Goal: Task Accomplishment & Management: Complete application form

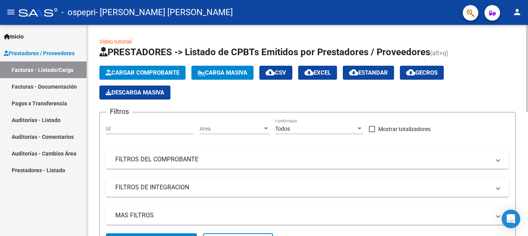
click at [134, 74] on span "Cargar Comprobante" at bounding box center [143, 72] width 74 height 7
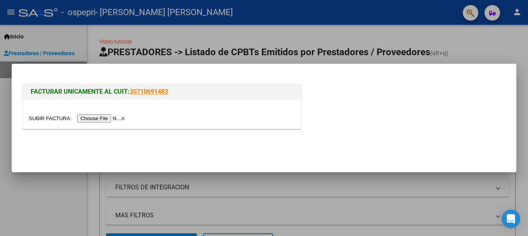
click at [103, 120] on input "file" at bounding box center [78, 118] width 98 height 8
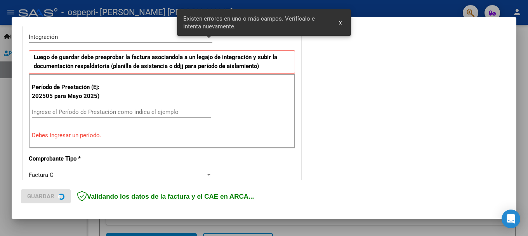
scroll to position [194, 0]
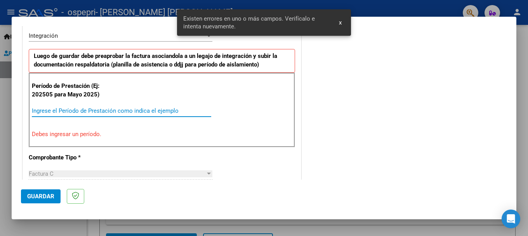
click at [35, 113] on input "Ingrese el Período de Prestación como indica el ejemplo" at bounding box center [121, 110] width 179 height 7
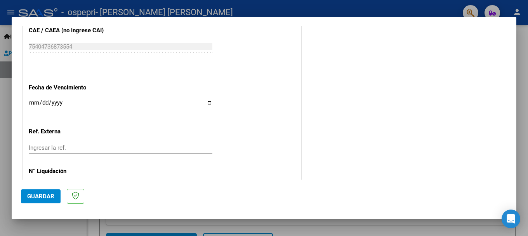
scroll to position [530, 0]
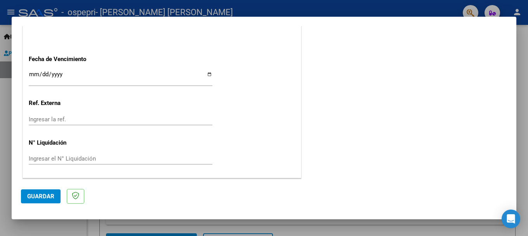
type input "202509"
click at [43, 199] on span "Guardar" at bounding box center [40, 195] width 27 height 7
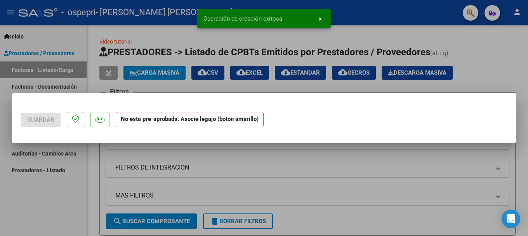
scroll to position [0, 0]
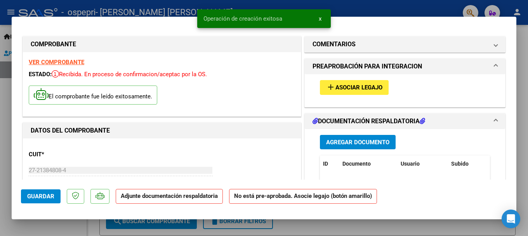
click at [346, 83] on button "add Asociar Legajo" at bounding box center [354, 87] width 69 height 14
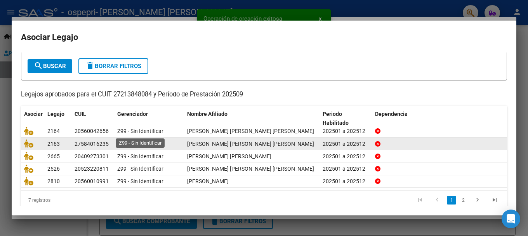
scroll to position [51, 0]
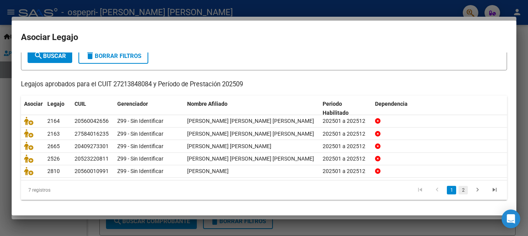
click at [458, 191] on link "2" at bounding box center [462, 189] width 9 height 9
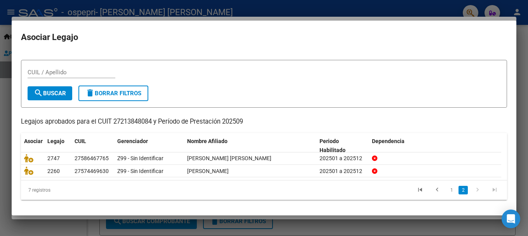
scroll to position [12, 0]
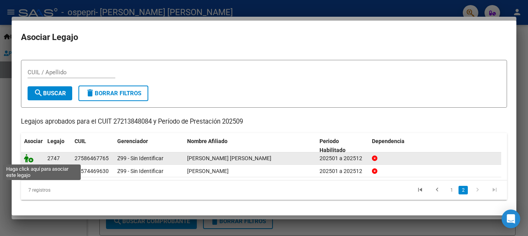
click at [27, 158] on icon at bounding box center [28, 158] width 9 height 9
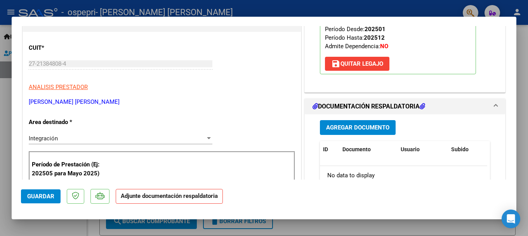
scroll to position [155, 0]
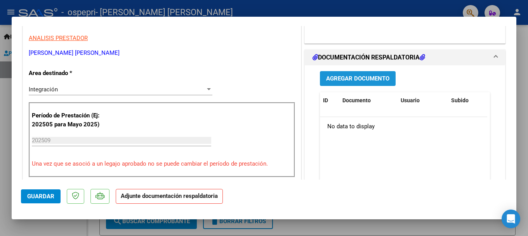
click at [359, 78] on span "Agregar Documento" at bounding box center [357, 78] width 63 height 7
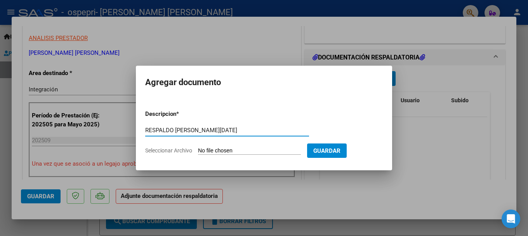
type input "RESPALDO [PERSON_NAME][DATE]"
click at [220, 148] on input "Seleccionar Archivo" at bounding box center [249, 150] width 103 height 7
type input "C:\fakepath\[PERSON_NAME][DATE] 1.pdf"
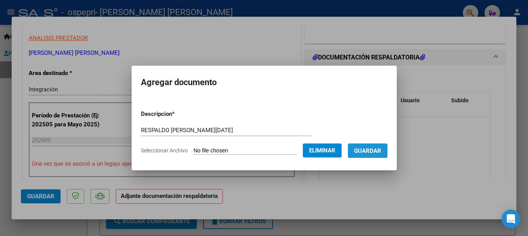
click at [372, 154] on button "Guardar" at bounding box center [368, 150] width 40 height 14
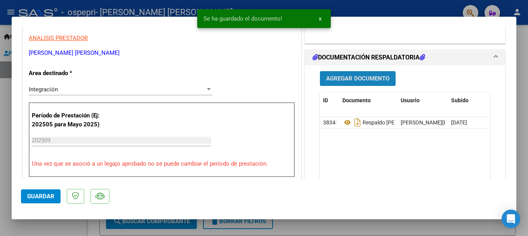
click at [356, 80] on span "Agregar Documento" at bounding box center [357, 78] width 63 height 7
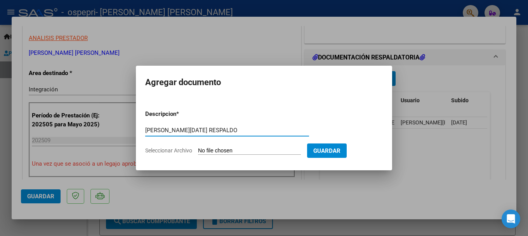
type input "[PERSON_NAME][DATE] RESPALDO"
click at [173, 152] on span "Seleccionar Archivo" at bounding box center [168, 150] width 47 height 6
click at [198, 152] on input "Seleccionar Archivo" at bounding box center [249, 150] width 103 height 7
type input "C:\fakepath\[PERSON_NAME][DATE] 2.pdf"
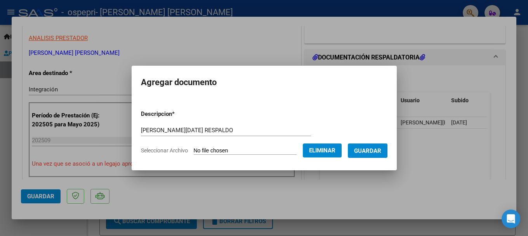
click at [371, 152] on span "Guardar" at bounding box center [367, 150] width 27 height 7
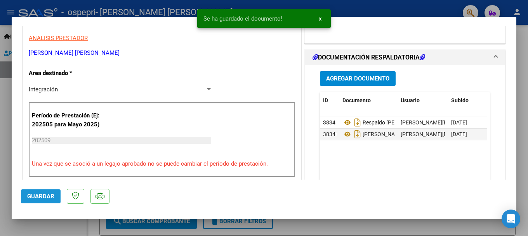
click at [40, 198] on span "Guardar" at bounding box center [40, 195] width 27 height 7
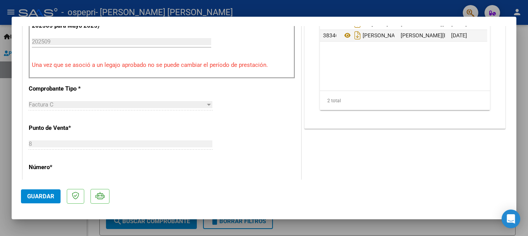
scroll to position [272, 0]
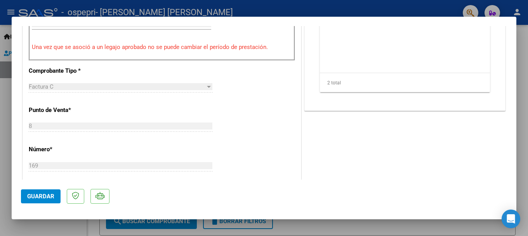
click at [523, 142] on div at bounding box center [264, 118] width 528 height 236
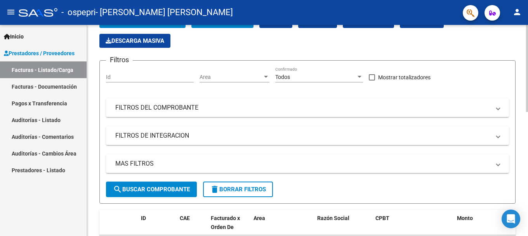
scroll to position [29, 0]
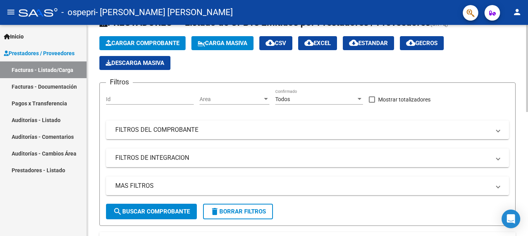
click at [130, 39] on button "Cargar Comprobante" at bounding box center [142, 43] width 86 height 14
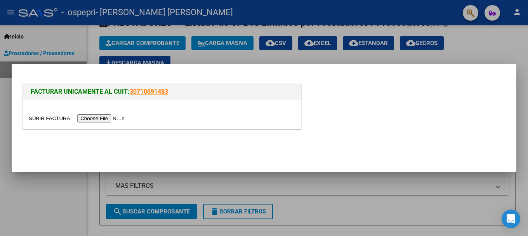
click at [88, 120] on input "file" at bounding box center [78, 118] width 98 height 8
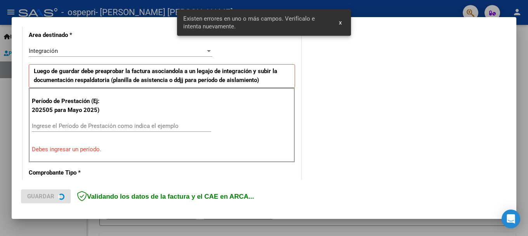
scroll to position [227, 0]
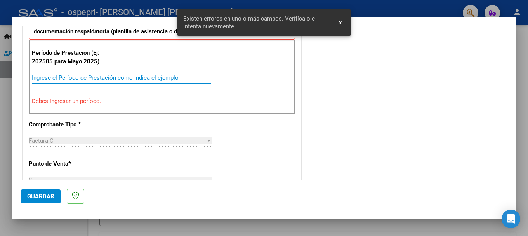
click at [32, 78] on input "Ingrese el Período de Prestación como indica el ejemplo" at bounding box center [121, 77] width 179 height 7
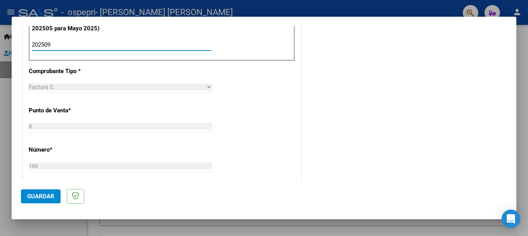
scroll to position [343, 0]
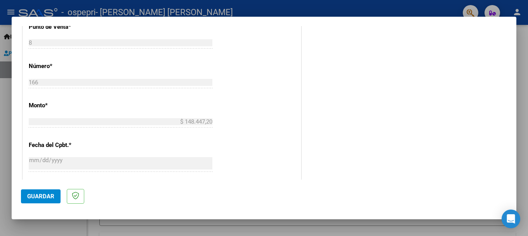
type input "202509"
click at [36, 197] on span "Guardar" at bounding box center [40, 195] width 27 height 7
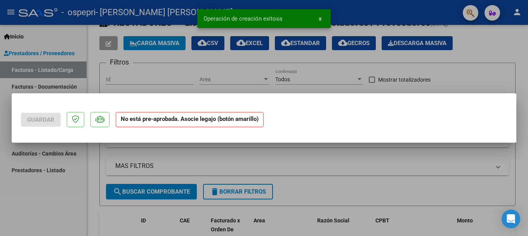
scroll to position [0, 0]
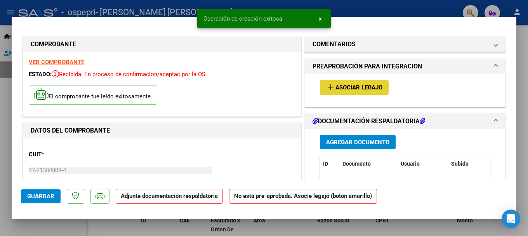
click at [347, 82] on button "add Asociar Legajo" at bounding box center [354, 87] width 69 height 14
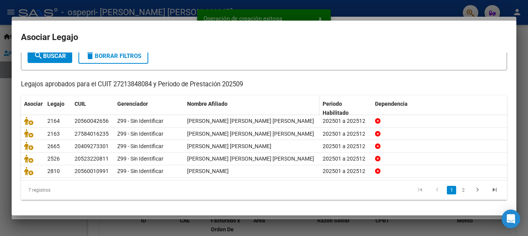
scroll to position [51, 0]
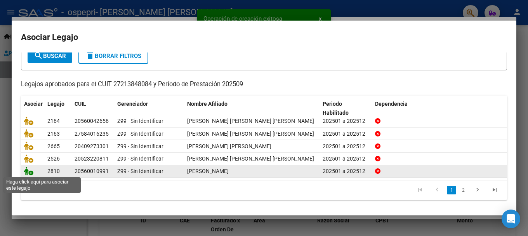
click at [27, 168] on icon at bounding box center [28, 170] width 9 height 9
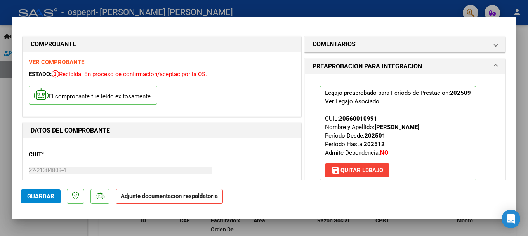
scroll to position [155, 0]
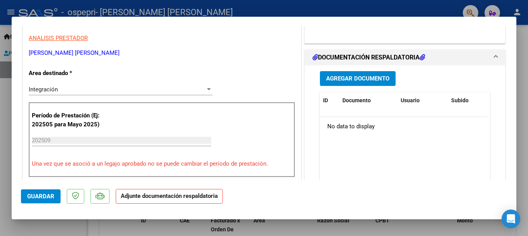
click at [353, 75] on span "Agregar Documento" at bounding box center [357, 78] width 63 height 7
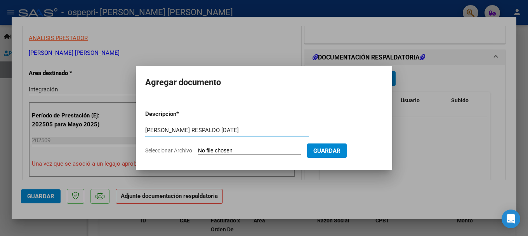
type input "[PERSON_NAME] RESPALDO [DATE]"
click at [187, 151] on span "Seleccionar Archivo" at bounding box center [168, 150] width 47 height 6
click at [198, 151] on input "Seleccionar Archivo" at bounding box center [249, 150] width 103 height 7
type input "C:\fakepath\[PERSON_NAME] [DATE] 2.pdf"
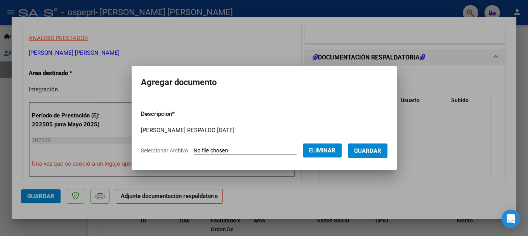
click at [377, 153] on span "Guardar" at bounding box center [367, 150] width 27 height 7
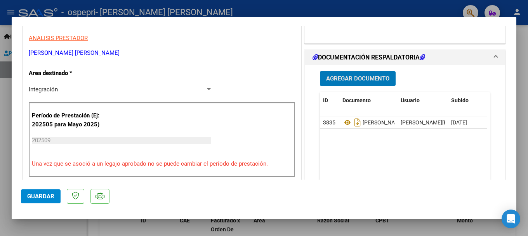
click at [358, 77] on span "Agregar Documento" at bounding box center [357, 78] width 63 height 7
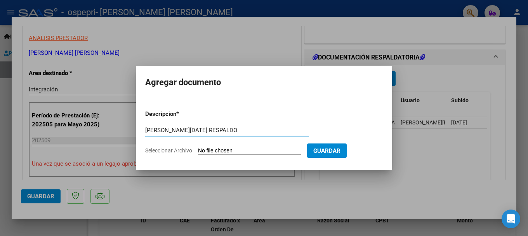
type input "[PERSON_NAME][DATE] RESPALDO"
click at [180, 152] on span "Seleccionar Archivo" at bounding box center [168, 150] width 47 height 6
click at [198, 152] on input "Seleccionar Archivo" at bounding box center [249, 150] width 103 height 7
type input "C:\fakepath\[PERSON_NAME][DATE] 1.pdf"
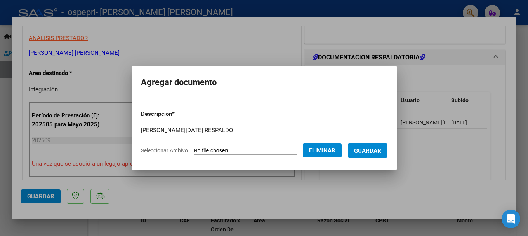
click at [375, 152] on span "Guardar" at bounding box center [367, 150] width 27 height 7
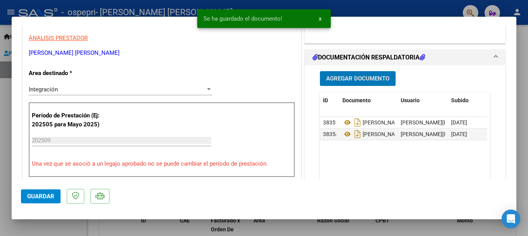
click at [36, 198] on span "Guardar" at bounding box center [40, 195] width 27 height 7
click at [518, 111] on div at bounding box center [264, 118] width 528 height 236
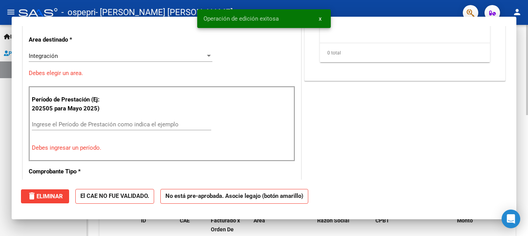
scroll to position [0, 0]
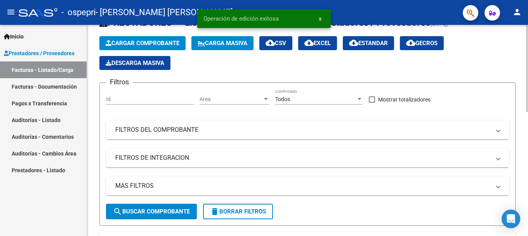
click at [162, 47] on button "Cargar Comprobante" at bounding box center [142, 43] width 86 height 14
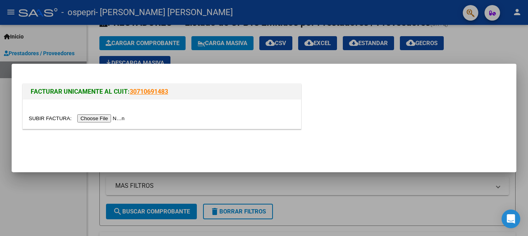
click at [83, 116] on input "file" at bounding box center [78, 118] width 98 height 8
click at [92, 118] on input "file" at bounding box center [78, 118] width 98 height 8
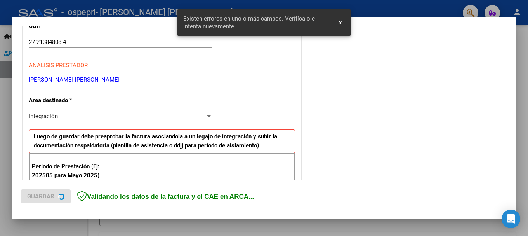
scroll to position [179, 0]
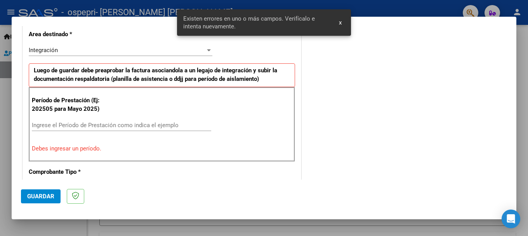
click at [40, 124] on input "Ingrese el Período de Prestación como indica el ejemplo" at bounding box center [121, 124] width 179 height 7
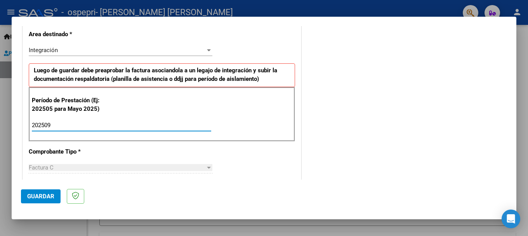
type input "202509"
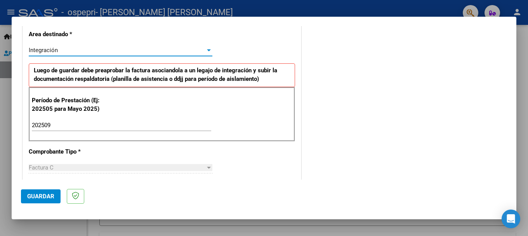
click at [102, 51] on div "Integración" at bounding box center [117, 50] width 177 height 7
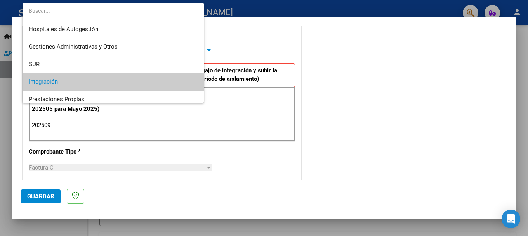
scroll to position [32, 0]
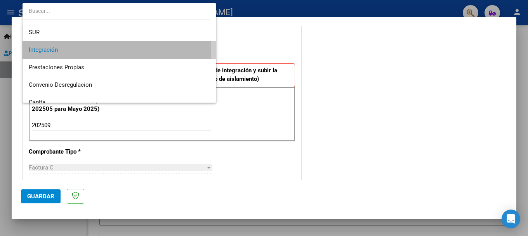
click at [102, 51] on span "Integración" at bounding box center [119, 49] width 181 height 17
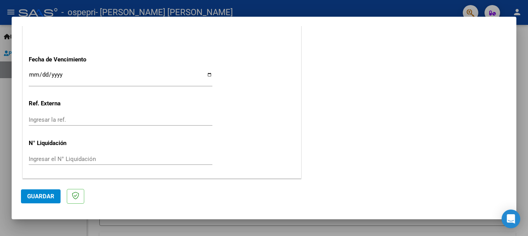
scroll to position [530, 0]
click at [35, 195] on span "Guardar" at bounding box center [40, 195] width 27 height 7
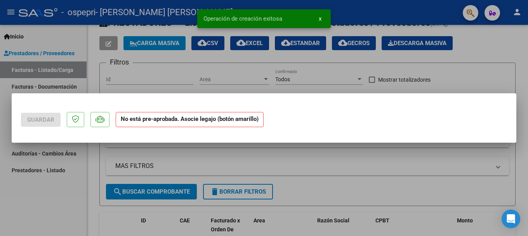
scroll to position [0, 0]
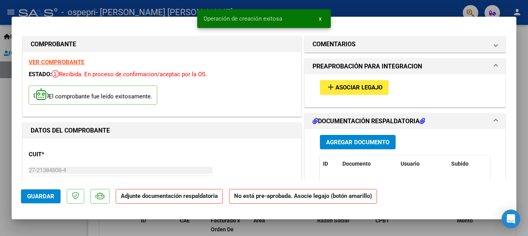
click at [340, 87] on span "Asociar Legajo" at bounding box center [358, 87] width 47 height 7
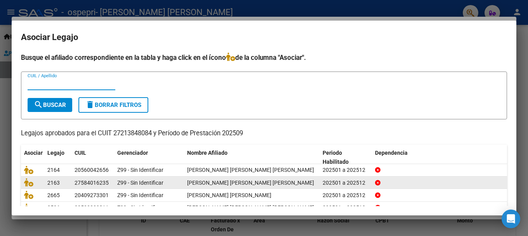
click at [24, 181] on datatable-body-cell at bounding box center [32, 182] width 23 height 12
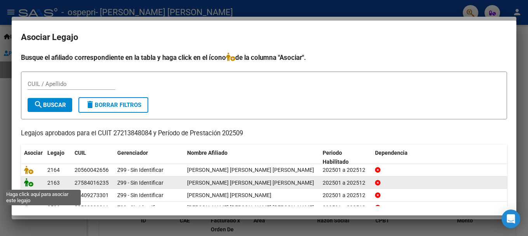
click at [24, 182] on icon at bounding box center [28, 182] width 9 height 9
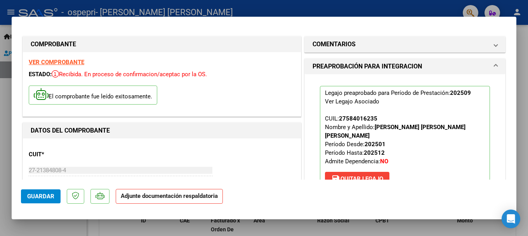
scroll to position [194, 0]
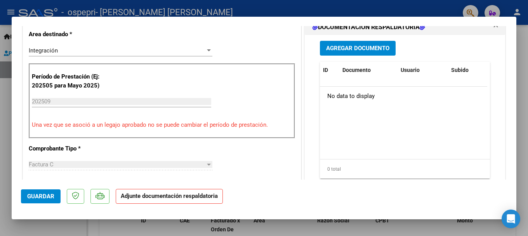
click at [352, 41] on button "Agregar Documento" at bounding box center [358, 48] width 76 height 14
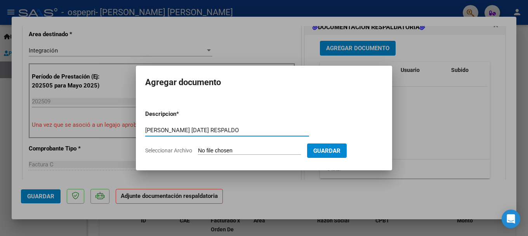
type input "[PERSON_NAME] [DATE] RESPALDO"
click at [173, 151] on span "Seleccionar Archivo" at bounding box center [168, 150] width 47 height 6
click at [198, 151] on input "Seleccionar Archivo" at bounding box center [249, 150] width 103 height 7
type input "C:\fakepath\[PERSON_NAME] [DATE] 1.pdf"
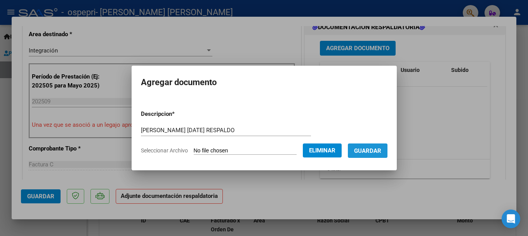
click at [375, 151] on span "Guardar" at bounding box center [367, 150] width 27 height 7
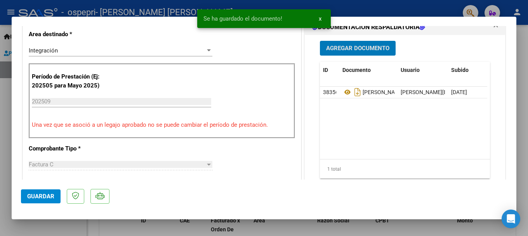
click at [355, 45] on span "Agregar Documento" at bounding box center [357, 48] width 63 height 7
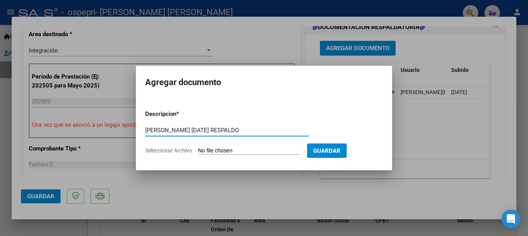
type input "[PERSON_NAME] [DATE] RESPALDO"
click at [178, 153] on span "Seleccionar Archivo" at bounding box center [168, 150] width 47 height 6
click at [198, 153] on input "Seleccionar Archivo" at bounding box center [249, 150] width 103 height 7
type input "C:\fakepath\[PERSON_NAME] [DATE] 2.pdf"
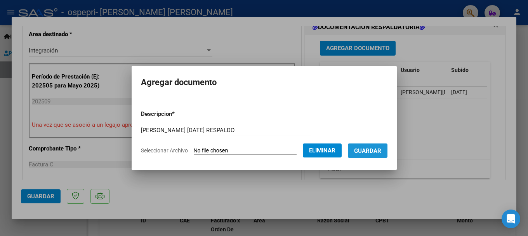
click at [372, 148] on span "Guardar" at bounding box center [367, 150] width 27 height 7
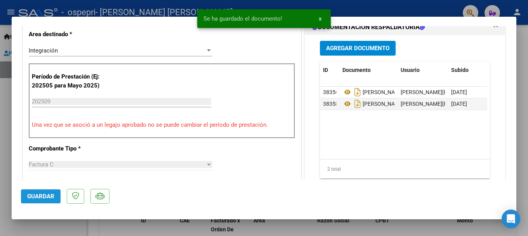
click at [36, 191] on button "Guardar" at bounding box center [41, 196] width 40 height 14
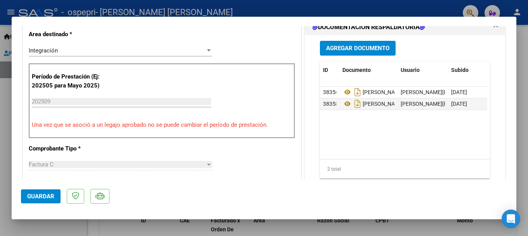
drag, startPoint x: 28, startPoint y: 199, endPoint x: 143, endPoint y: 180, distance: 116.7
click at [35, 198] on span "Guardar" at bounding box center [40, 195] width 27 height 7
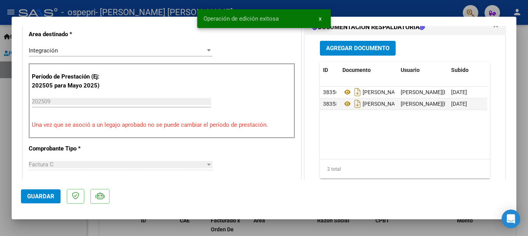
click at [519, 128] on div at bounding box center [264, 118] width 528 height 236
type input "$ 0,00"
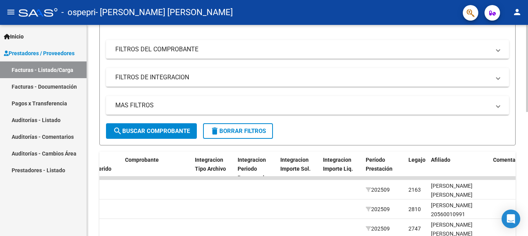
scroll to position [0, 0]
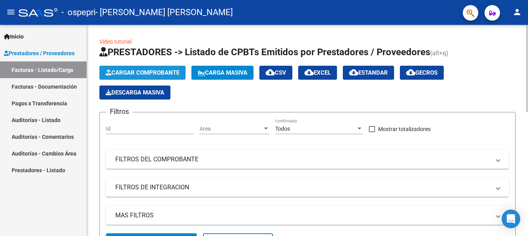
click at [136, 69] on span "Cargar Comprobante" at bounding box center [143, 72] width 74 height 7
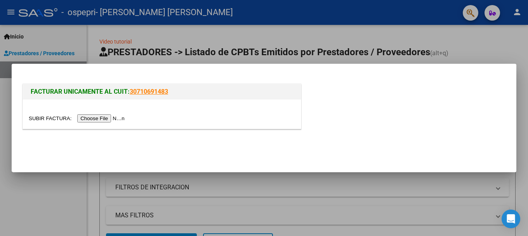
click at [97, 116] on input "file" at bounding box center [78, 118] width 98 height 8
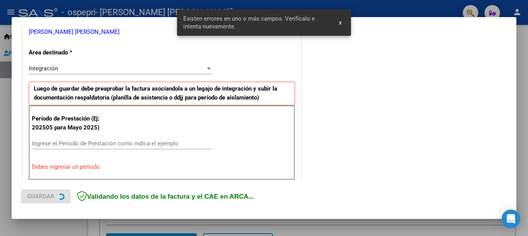
scroll to position [243, 0]
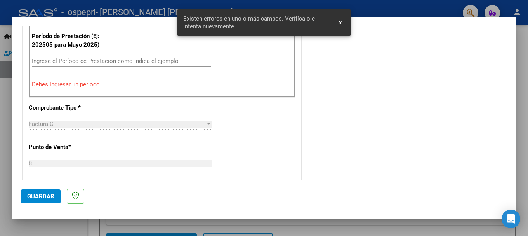
click at [41, 58] on input "Ingrese el Período de Prestación como indica el ejemplo" at bounding box center [121, 60] width 179 height 7
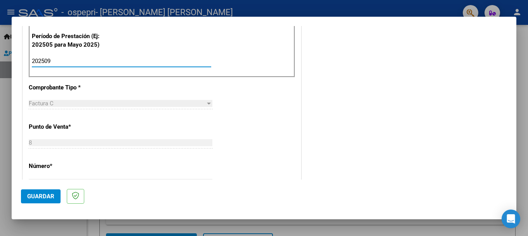
type input "202509"
click at [36, 199] on span "Guardar" at bounding box center [40, 195] width 27 height 7
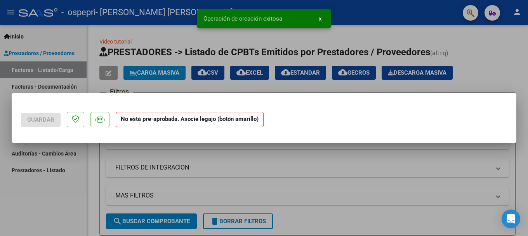
scroll to position [0, 0]
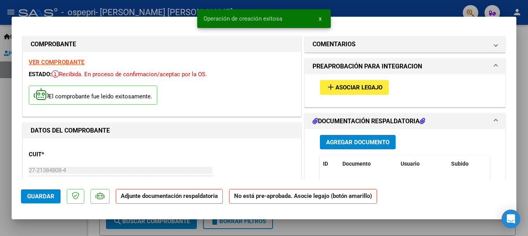
click at [352, 87] on span "Asociar Legajo" at bounding box center [358, 87] width 47 height 7
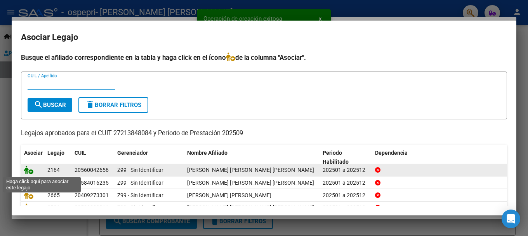
click at [28, 167] on icon at bounding box center [28, 169] width 9 height 9
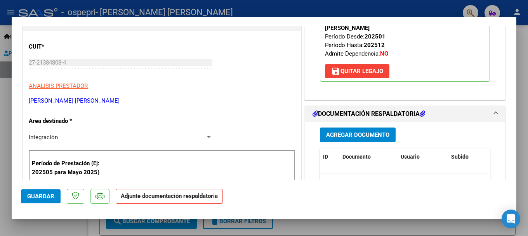
scroll to position [116, 0]
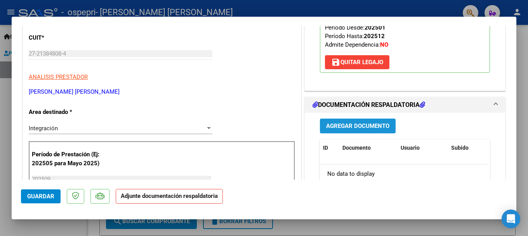
click at [353, 123] on span "Agregar Documento" at bounding box center [357, 126] width 63 height 7
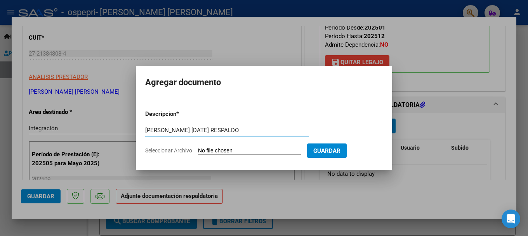
type input "[PERSON_NAME] [DATE] RESPALDO"
click at [159, 150] on span "Seleccionar Archivo" at bounding box center [168, 150] width 47 height 6
click at [198, 150] on input "Seleccionar Archivo" at bounding box center [249, 150] width 103 height 7
type input "C:\fakepath\[PERSON_NAME] [DATE] 1.pdf"
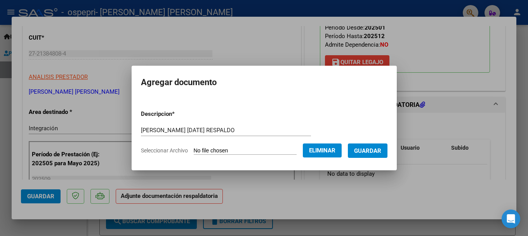
click at [376, 149] on span "Guardar" at bounding box center [367, 150] width 27 height 7
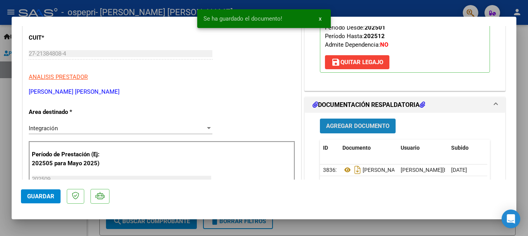
click at [357, 123] on span "Agregar Documento" at bounding box center [357, 126] width 63 height 7
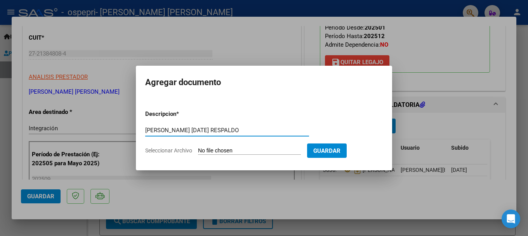
type input "[PERSON_NAME] [DATE] RESPALDO"
click at [159, 150] on span "Seleccionar Archivo" at bounding box center [168, 150] width 47 height 6
click at [198, 150] on input "Seleccionar Archivo" at bounding box center [249, 150] width 103 height 7
type input "C:\fakepath\[PERSON_NAME] [DATE] 2.pdf"
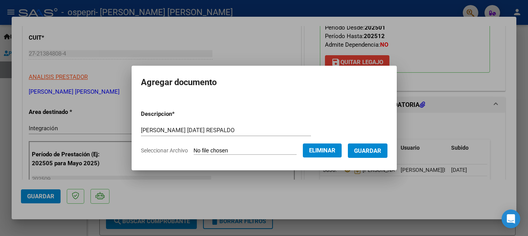
click at [380, 151] on span "Guardar" at bounding box center [367, 150] width 27 height 7
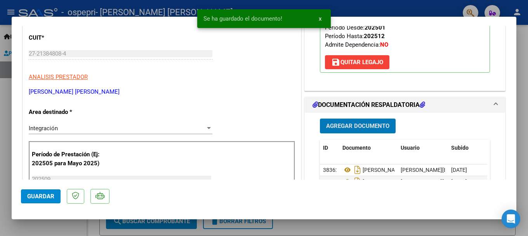
click at [30, 194] on span "Guardar" at bounding box center [40, 195] width 27 height 7
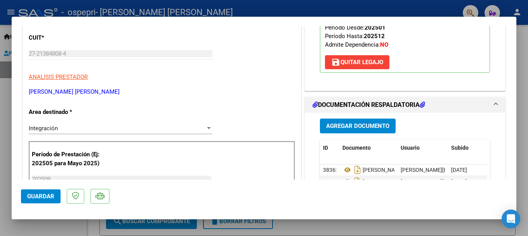
drag, startPoint x: 28, startPoint y: 192, endPoint x: 75, endPoint y: 183, distance: 47.5
click at [31, 192] on span "Guardar" at bounding box center [40, 195] width 27 height 7
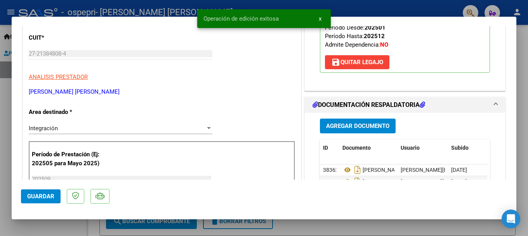
click at [520, 132] on div at bounding box center [264, 118] width 528 height 236
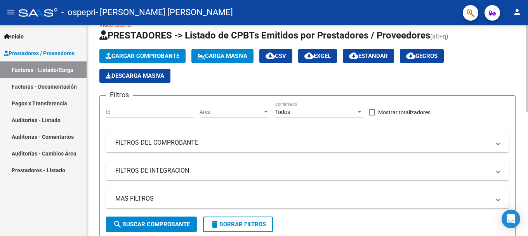
scroll to position [0, 0]
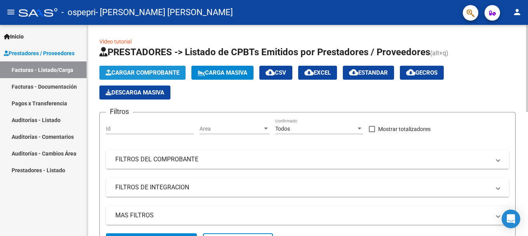
click at [148, 73] on span "Cargar Comprobante" at bounding box center [143, 72] width 74 height 7
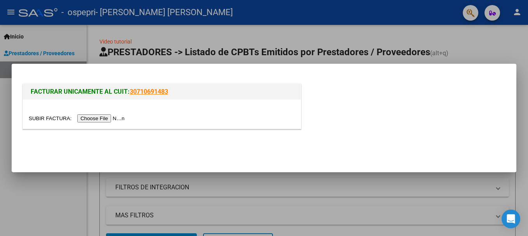
click at [94, 116] on input "file" at bounding box center [78, 118] width 98 height 8
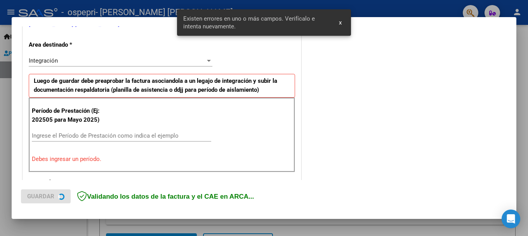
scroll to position [179, 0]
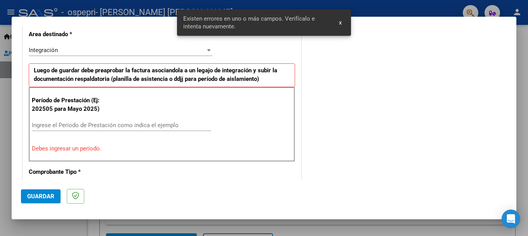
click at [38, 124] on input "Ingrese el Período de Prestación como indica el ejemplo" at bounding box center [121, 124] width 179 height 7
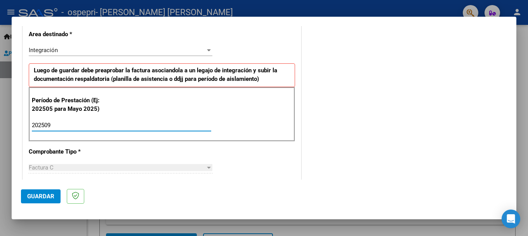
type input "202509"
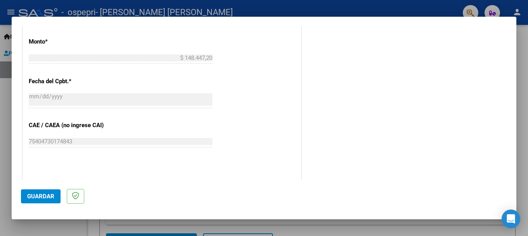
scroll to position [412, 0]
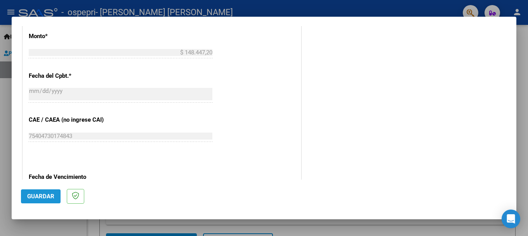
click at [33, 197] on span "Guardar" at bounding box center [40, 195] width 27 height 7
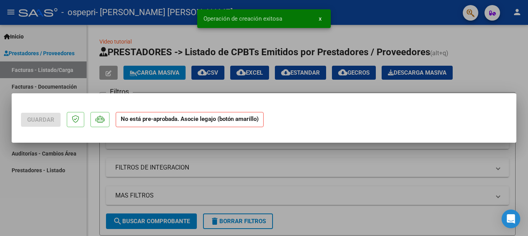
scroll to position [0, 0]
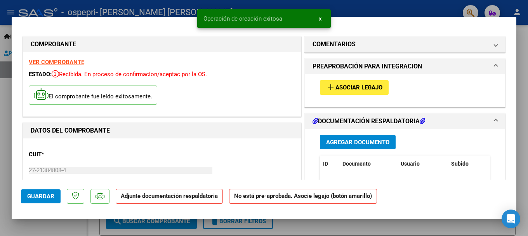
click at [359, 85] on span "Asociar Legajo" at bounding box center [358, 87] width 47 height 7
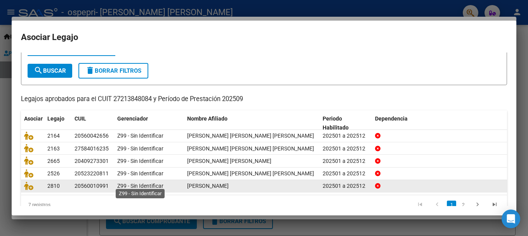
scroll to position [39, 0]
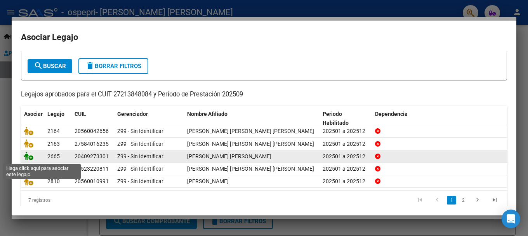
click at [27, 159] on icon at bounding box center [28, 155] width 9 height 9
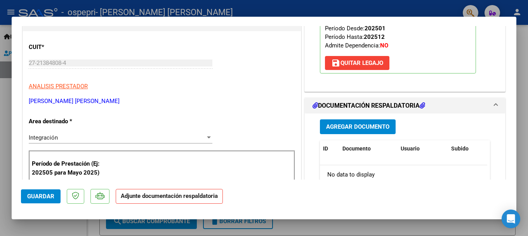
scroll to position [116, 0]
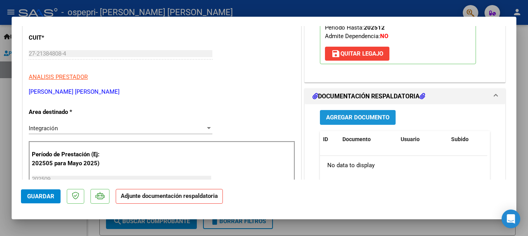
click at [347, 112] on button "Agregar Documento" at bounding box center [358, 117] width 76 height 14
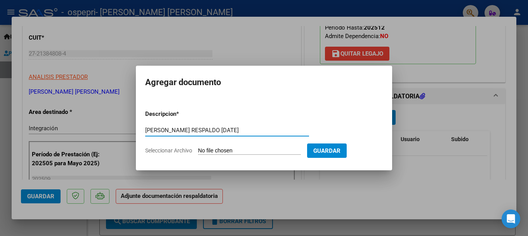
type input "[PERSON_NAME] RESPALDO [DATE]"
click at [207, 149] on input "Seleccionar Archivo" at bounding box center [249, 150] width 103 height 7
type input "C:\fakepath\[PERSON_NAME][DATE] 1.pdf"
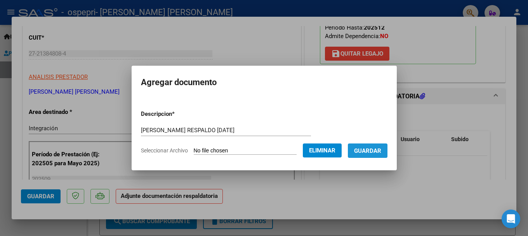
click at [379, 149] on span "Guardar" at bounding box center [367, 150] width 27 height 7
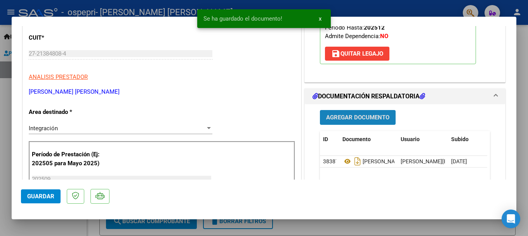
click at [364, 116] on span "Agregar Documento" at bounding box center [357, 117] width 63 height 7
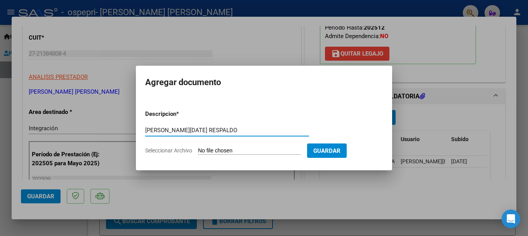
type input "[PERSON_NAME][DATE] RESPALDO"
click at [172, 149] on span "Seleccionar Archivo" at bounding box center [168, 150] width 47 height 6
click at [198, 149] on input "Seleccionar Archivo" at bounding box center [249, 150] width 103 height 7
type input "C:\fakepath\[PERSON_NAME] [DATE] 2.pdf"
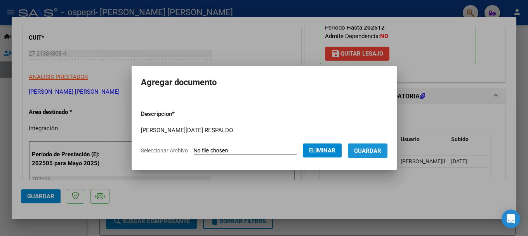
click at [372, 154] on span "Guardar" at bounding box center [367, 150] width 27 height 7
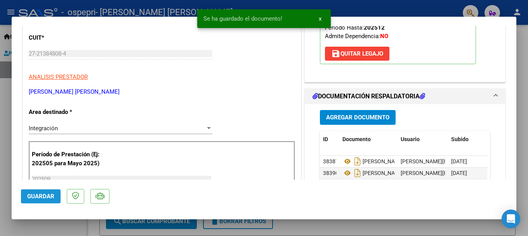
click at [43, 194] on span "Guardar" at bounding box center [40, 195] width 27 height 7
click at [519, 47] on div at bounding box center [264, 118] width 528 height 236
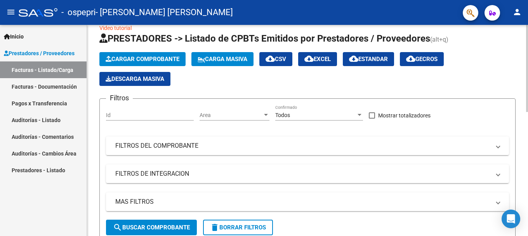
scroll to position [0, 0]
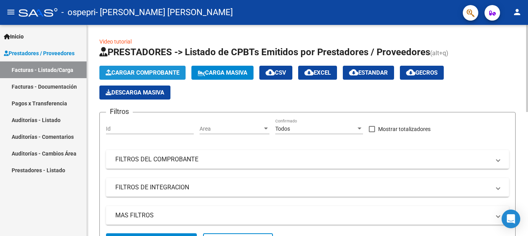
click at [154, 69] on span "Cargar Comprobante" at bounding box center [143, 72] width 74 height 7
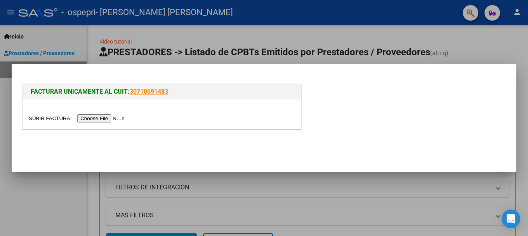
click at [89, 121] on input "file" at bounding box center [78, 118] width 98 height 8
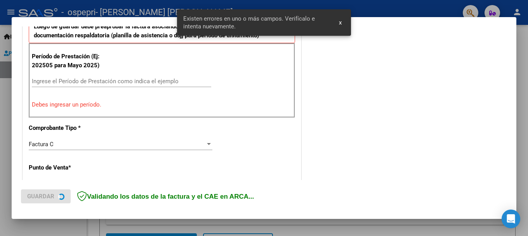
scroll to position [256, 0]
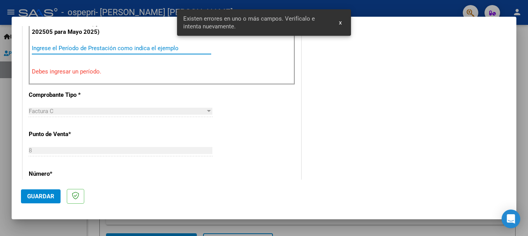
click at [47, 46] on input "Ingrese el Período de Prestación como indica el ejemplo" at bounding box center [121, 48] width 179 height 7
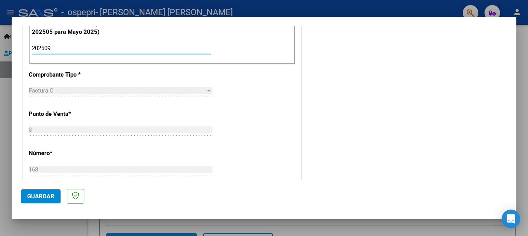
type input "202509"
click at [39, 193] on span "Guardar" at bounding box center [40, 195] width 27 height 7
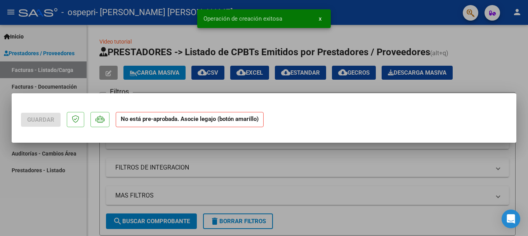
scroll to position [0, 0]
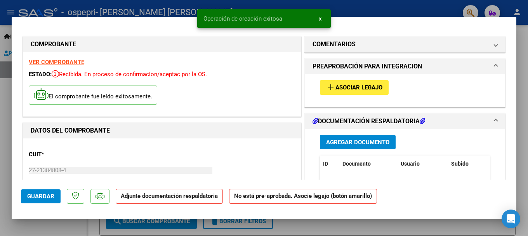
click at [351, 86] on span "Asociar Legajo" at bounding box center [358, 87] width 47 height 7
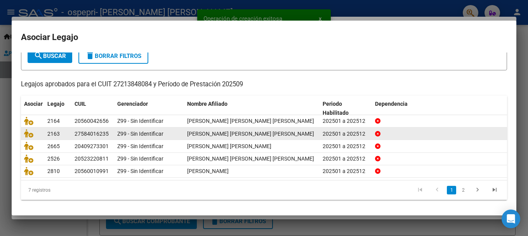
scroll to position [51, 0]
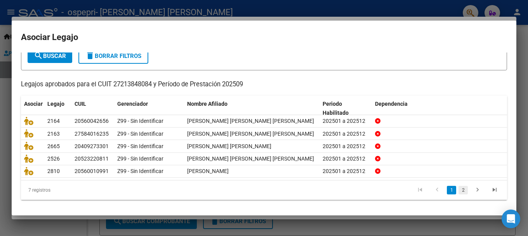
click at [458, 191] on link "2" at bounding box center [462, 189] width 9 height 9
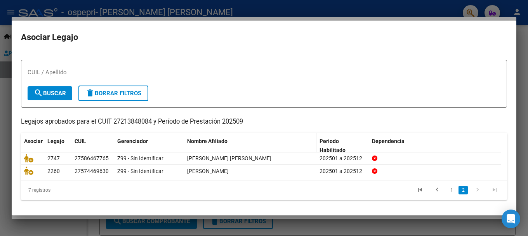
scroll to position [12, 0]
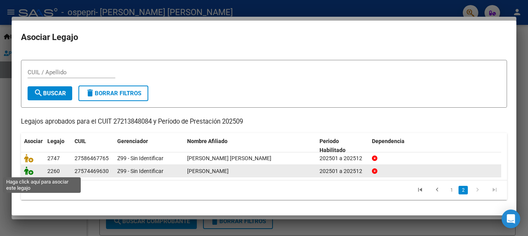
click at [24, 171] on icon at bounding box center [28, 170] width 9 height 9
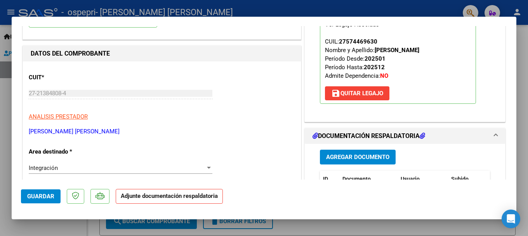
scroll to position [155, 0]
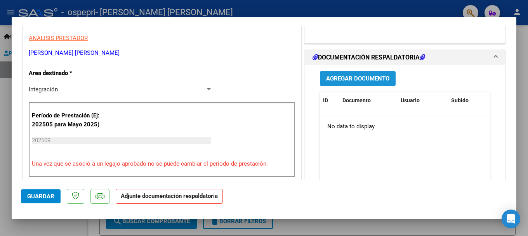
click at [364, 80] on span "Agregar Documento" at bounding box center [357, 78] width 63 height 7
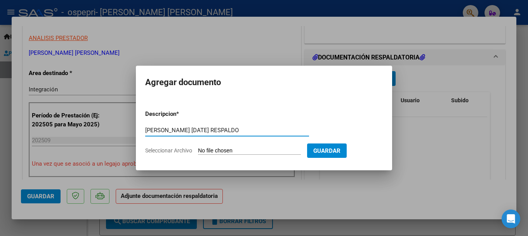
type input "[PERSON_NAME] [DATE] RESPALDO"
click at [153, 151] on span "Seleccionar Archivo" at bounding box center [168, 150] width 47 height 6
click at [198, 151] on input "Seleccionar Archivo" at bounding box center [249, 150] width 103 height 7
type input "C:\fakepath\MENOCHIO BELKI [DATE] 1.pdf"
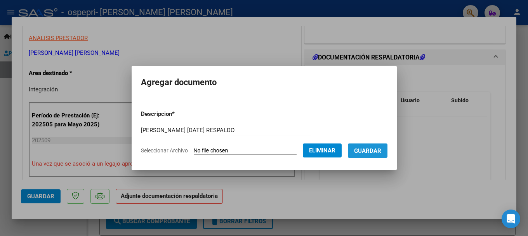
click at [374, 147] on span "Guardar" at bounding box center [367, 150] width 27 height 7
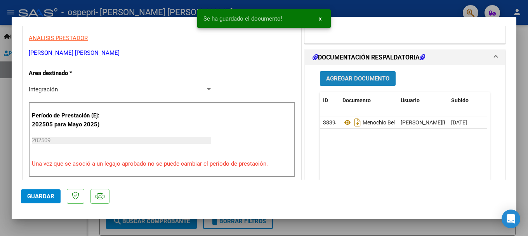
click at [348, 75] on span "Agregar Documento" at bounding box center [357, 78] width 63 height 7
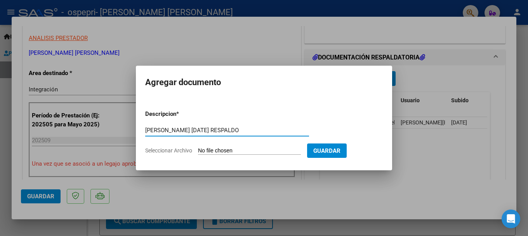
type input "[PERSON_NAME] [DATE] RESPALDO"
click at [165, 152] on span "Seleccionar Archivo" at bounding box center [168, 150] width 47 height 6
click at [198, 152] on input "Seleccionar Archivo" at bounding box center [249, 150] width 103 height 7
type input "C:\fakepath\MENOCHIO BELKI [DATE] 2.pdf"
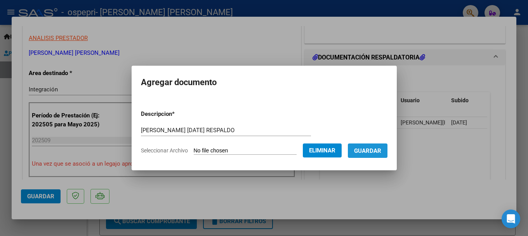
click at [376, 150] on span "Guardar" at bounding box center [367, 150] width 27 height 7
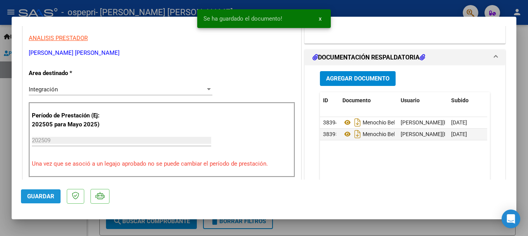
click at [26, 192] on button "Guardar" at bounding box center [41, 196] width 40 height 14
click at [522, 114] on div at bounding box center [264, 118] width 528 height 236
type input "$ 0,00"
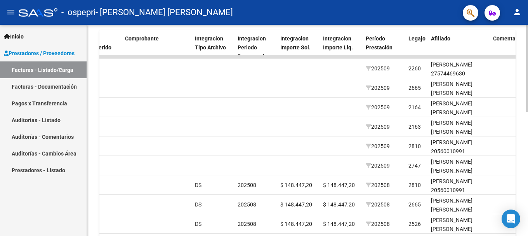
scroll to position [233, 0]
